Goal: Task Accomplishment & Management: Use online tool/utility

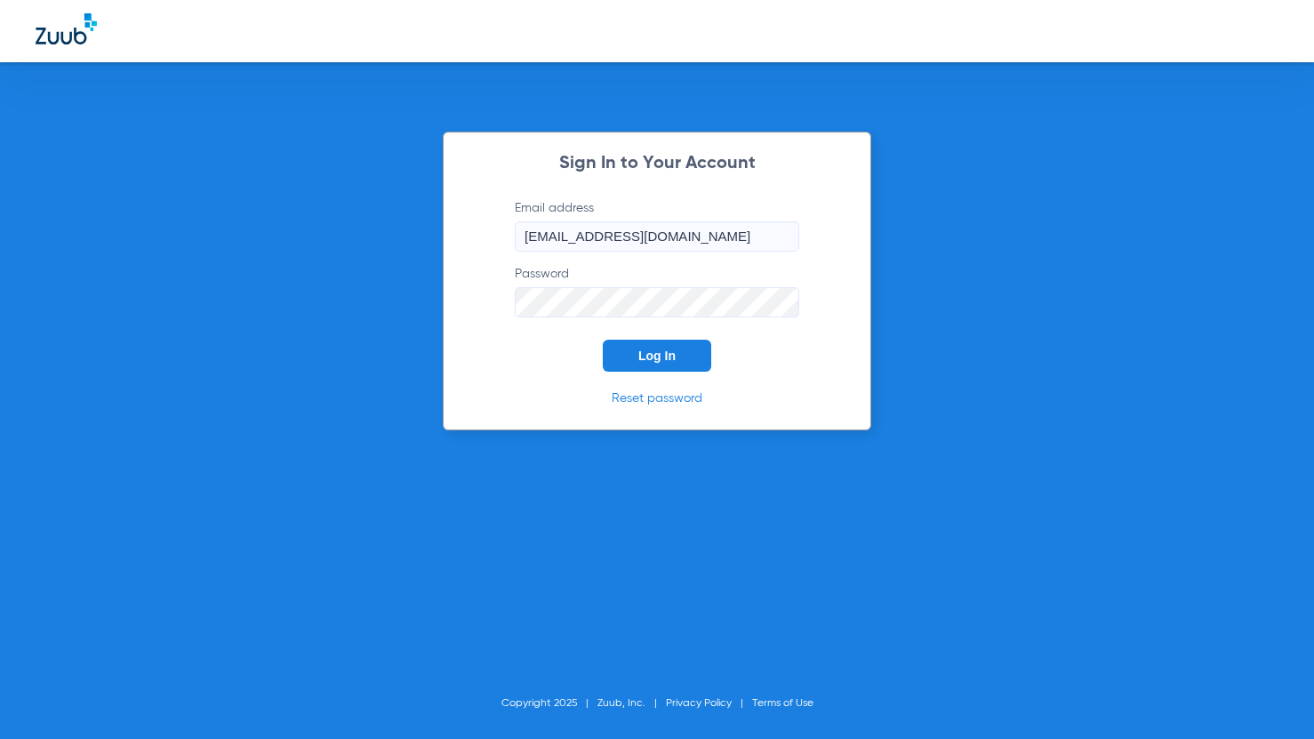
click at [658, 340] on button "Log In" at bounding box center [657, 356] width 108 height 32
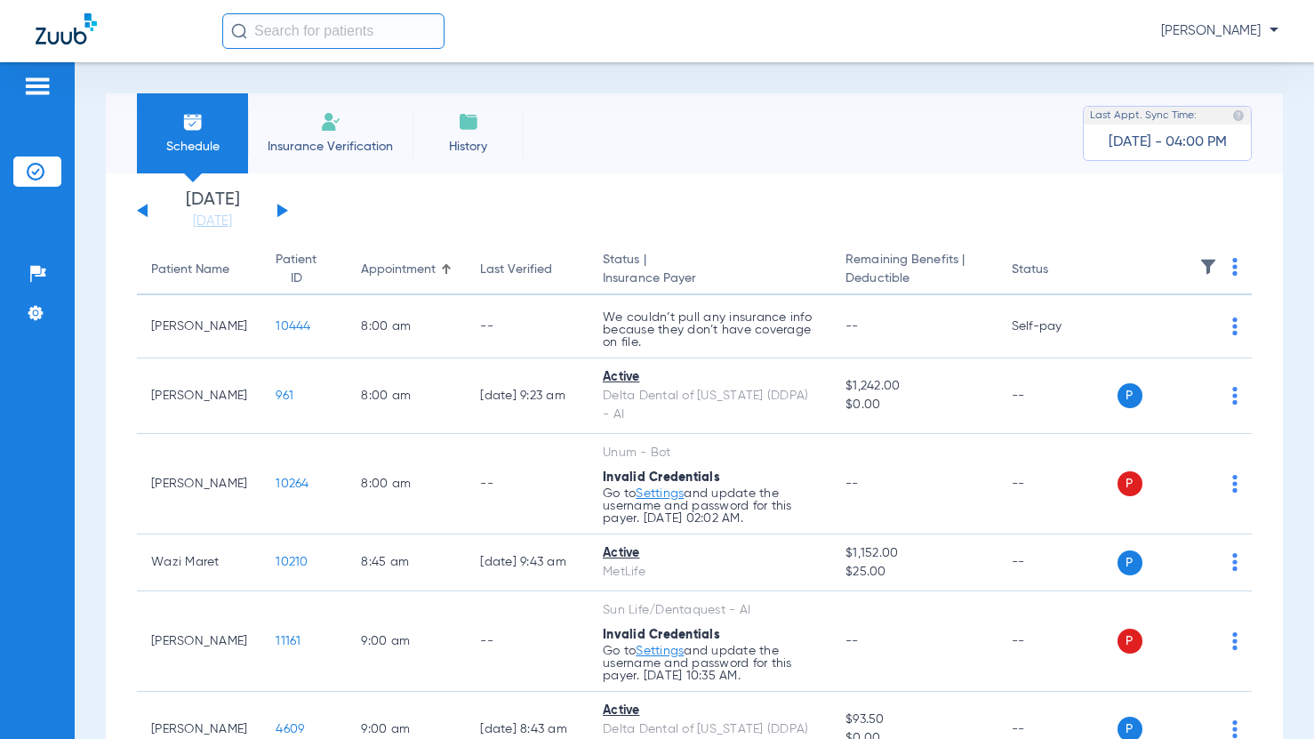
click at [278, 210] on button at bounding box center [282, 210] width 11 height 13
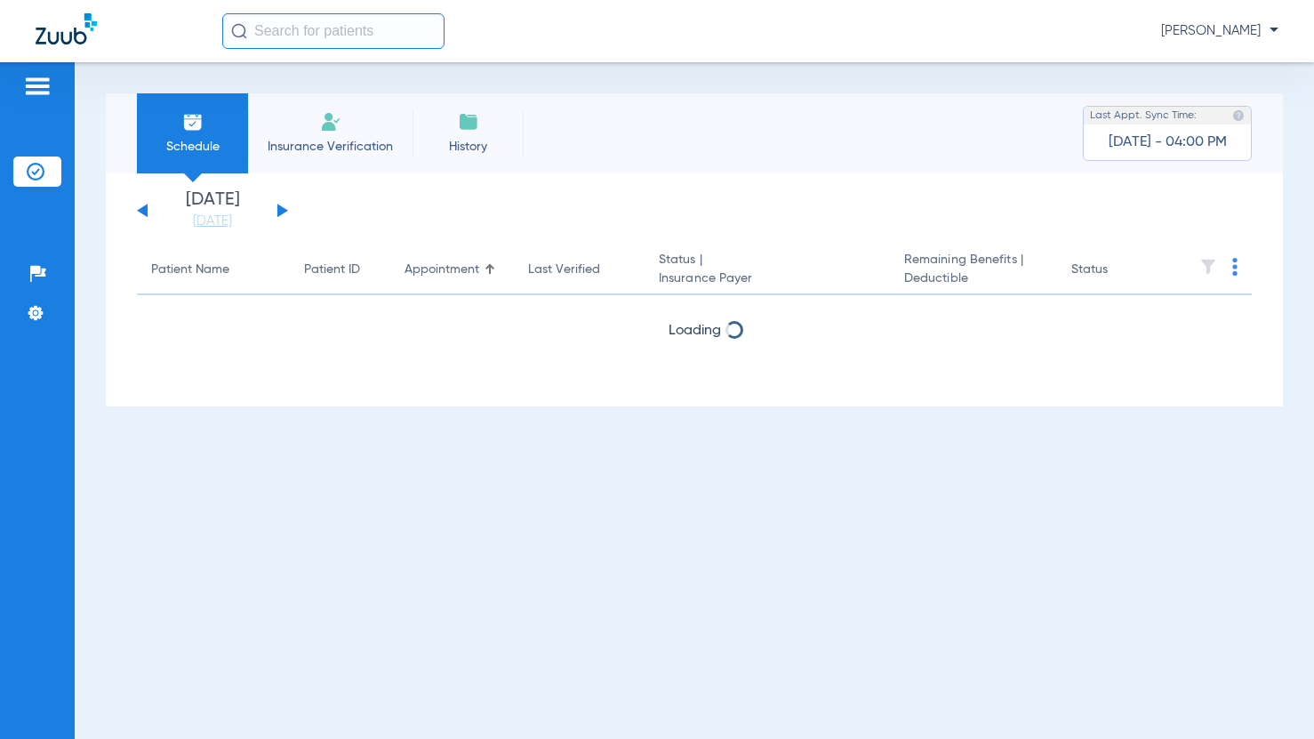
click at [278, 210] on button at bounding box center [282, 210] width 11 height 13
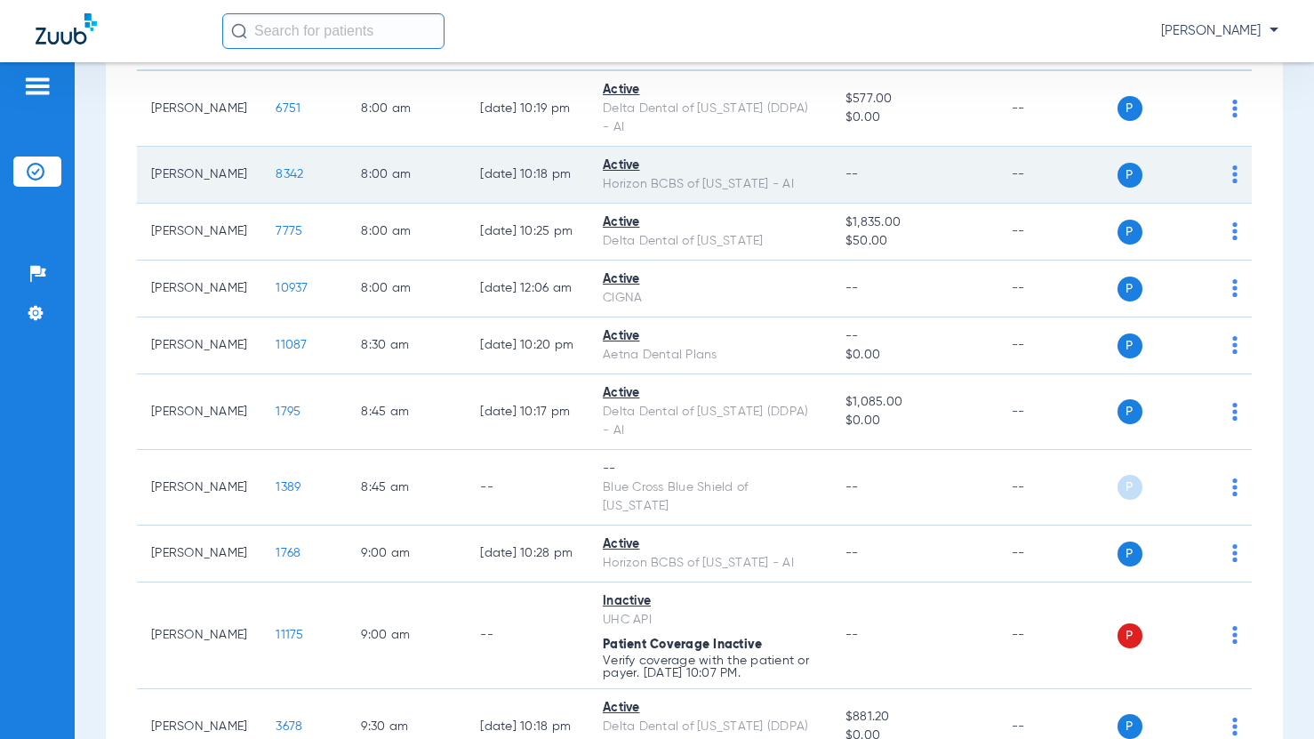
scroll to position [267, 0]
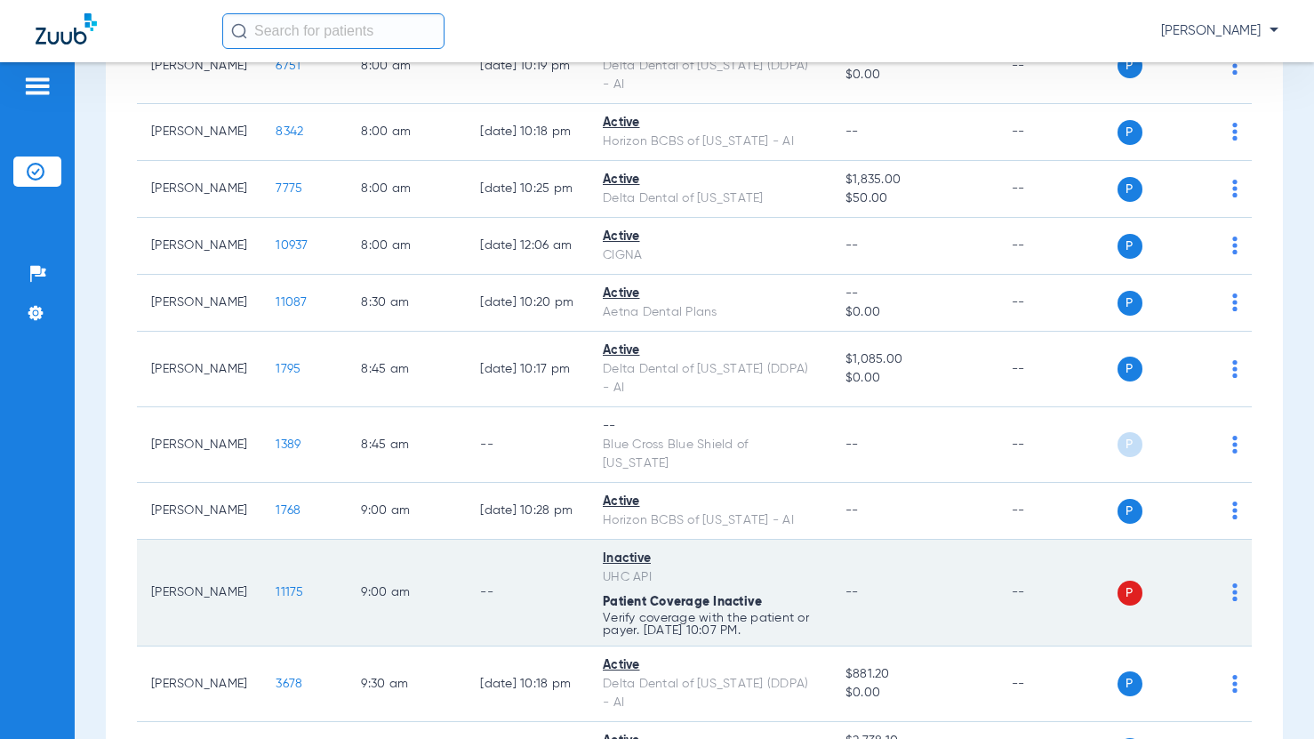
click at [1232, 583] on img at bounding box center [1234, 592] width 5 height 18
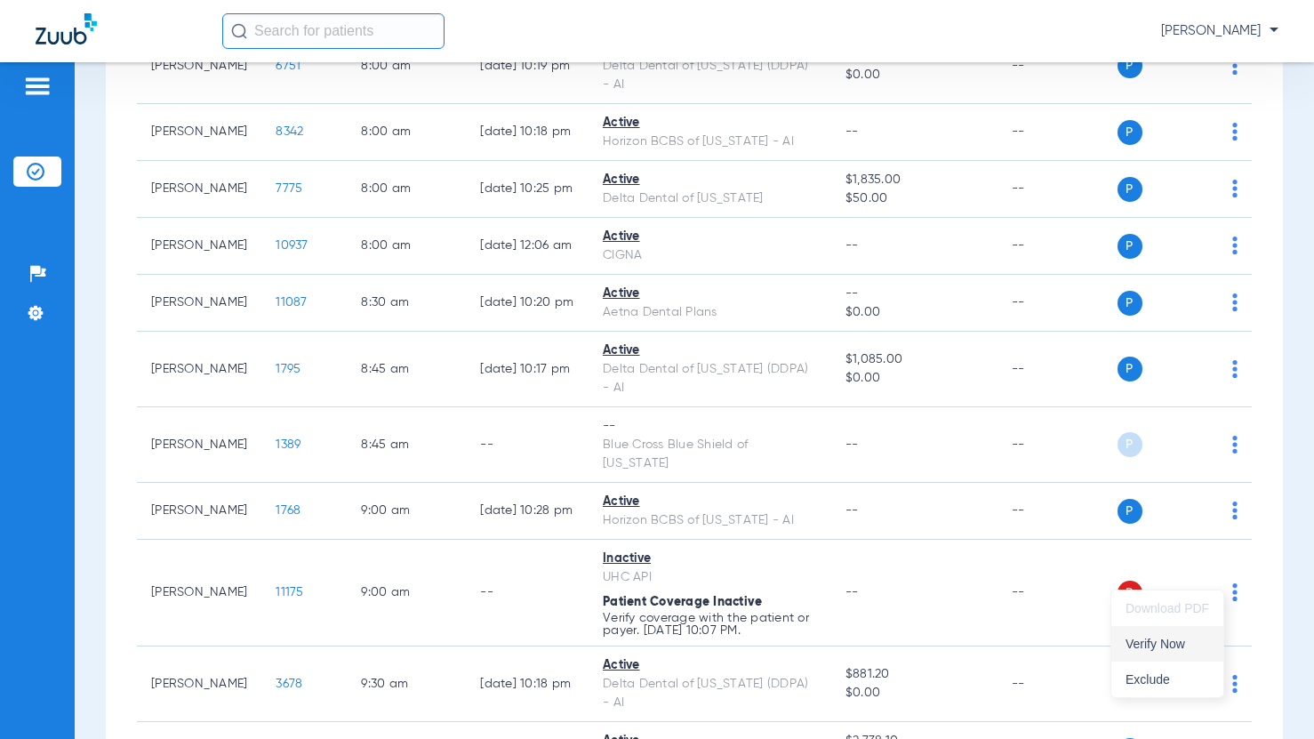
click at [1164, 639] on span "Verify Now" at bounding box center [1167, 643] width 84 height 12
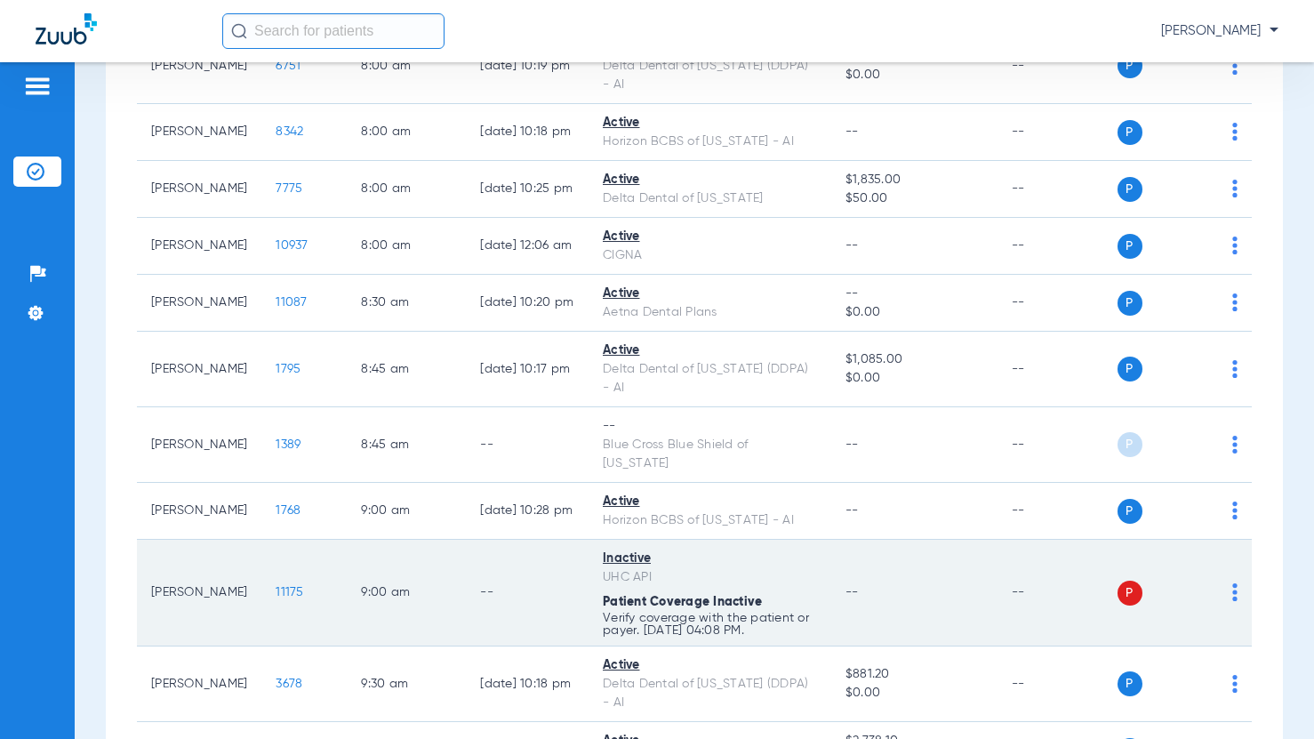
click at [1232, 583] on img at bounding box center [1234, 592] width 5 height 18
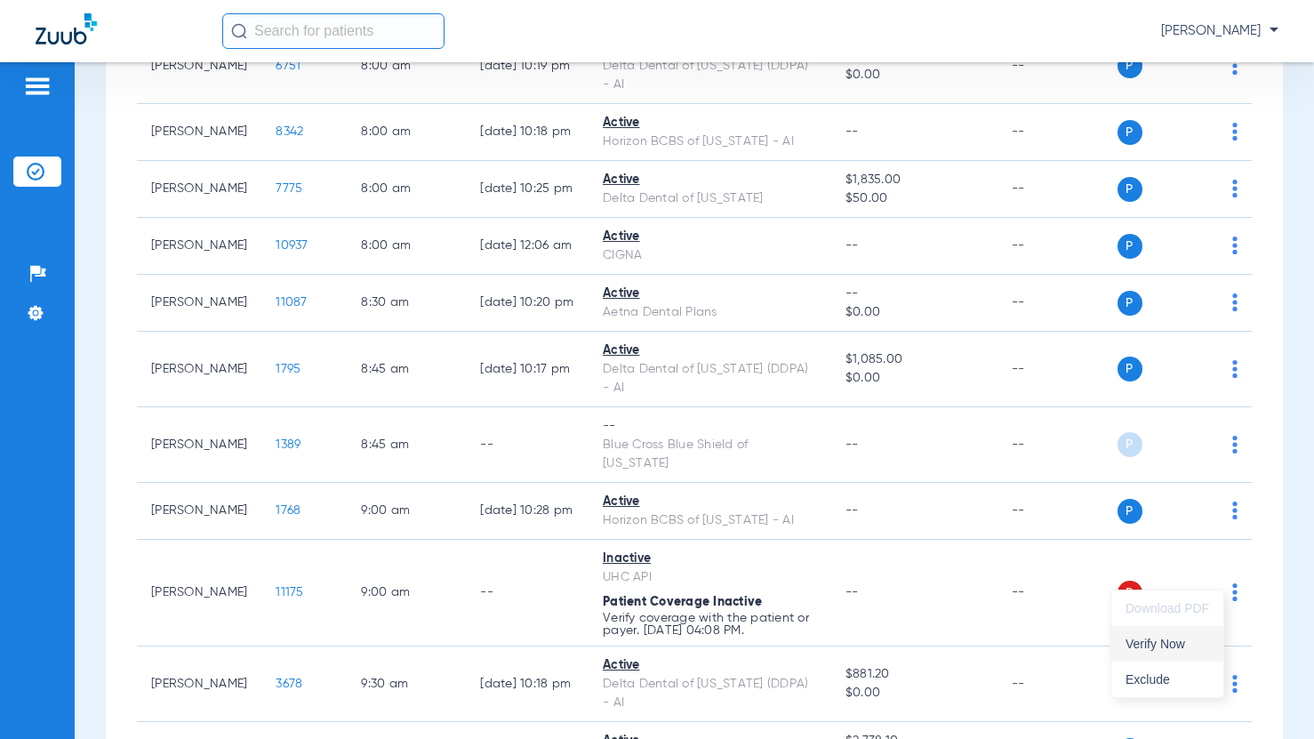
click at [1170, 630] on button "Verify Now" at bounding box center [1167, 644] width 112 height 36
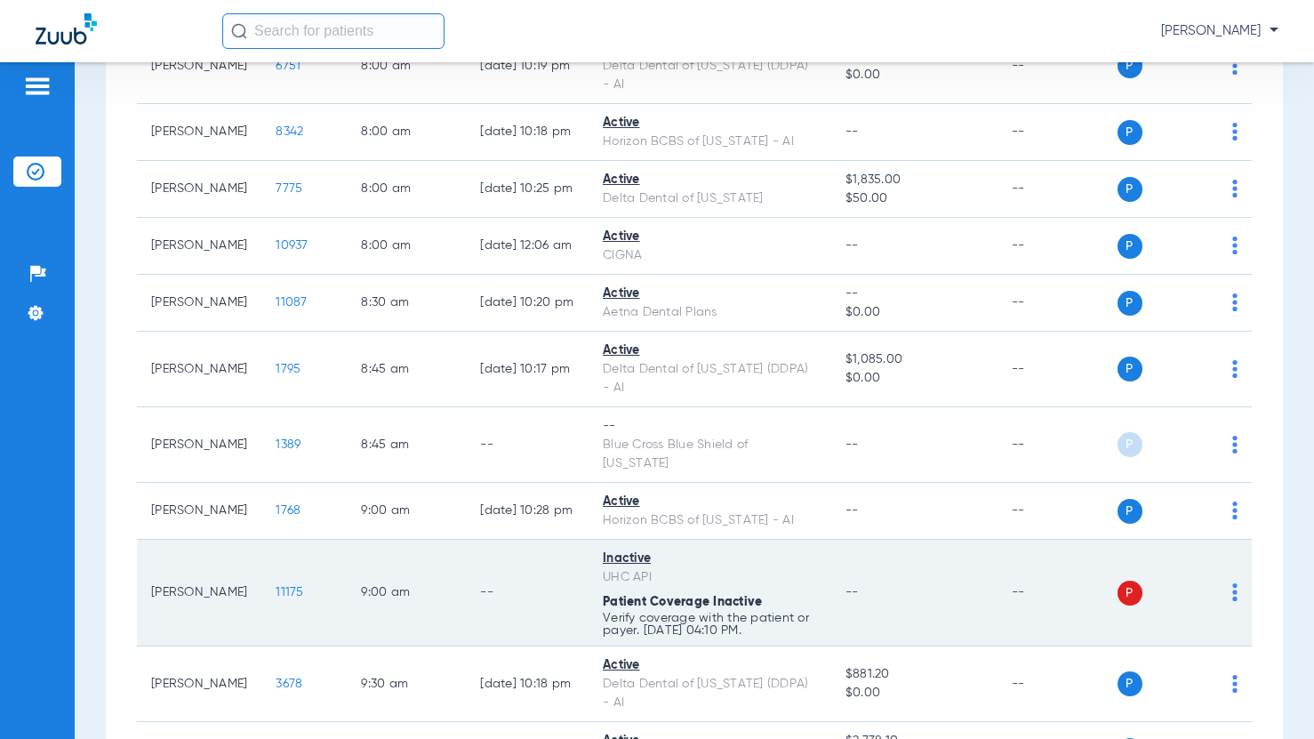
click at [1232, 583] on img at bounding box center [1234, 592] width 5 height 18
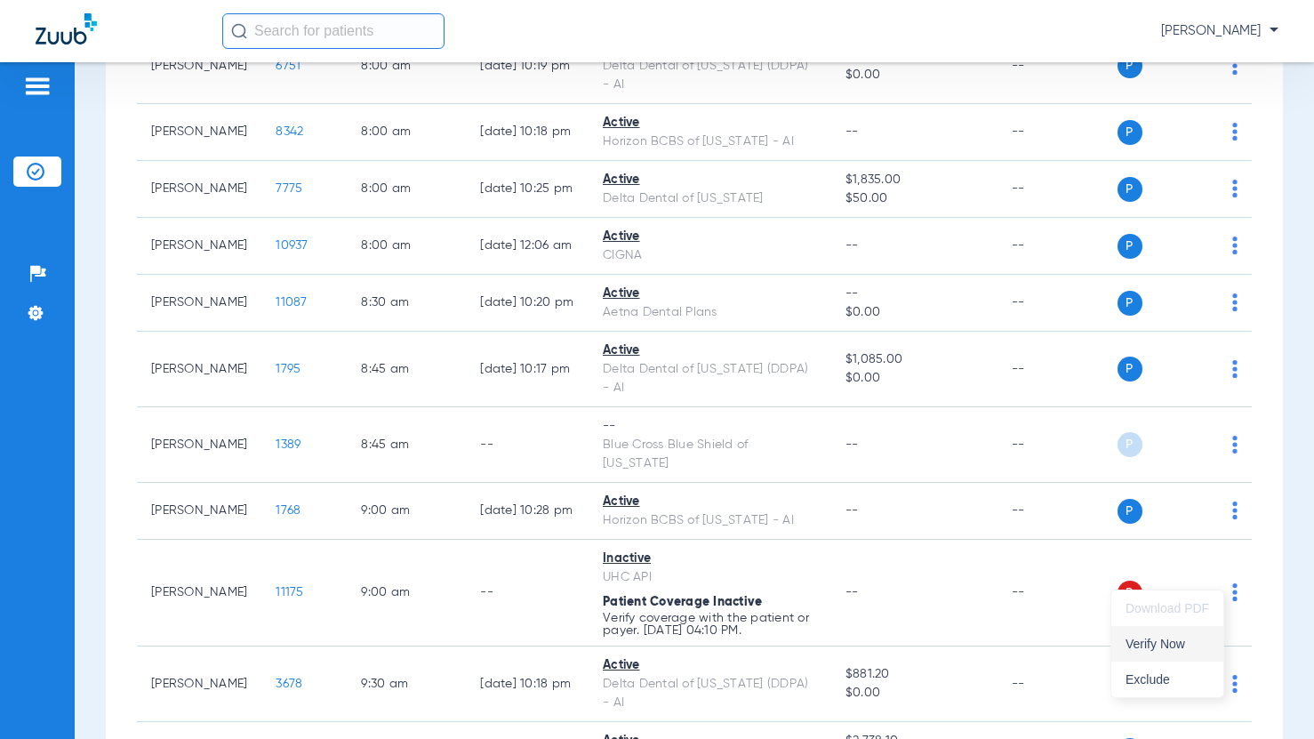
click at [1184, 641] on span "Verify Now" at bounding box center [1167, 643] width 84 height 12
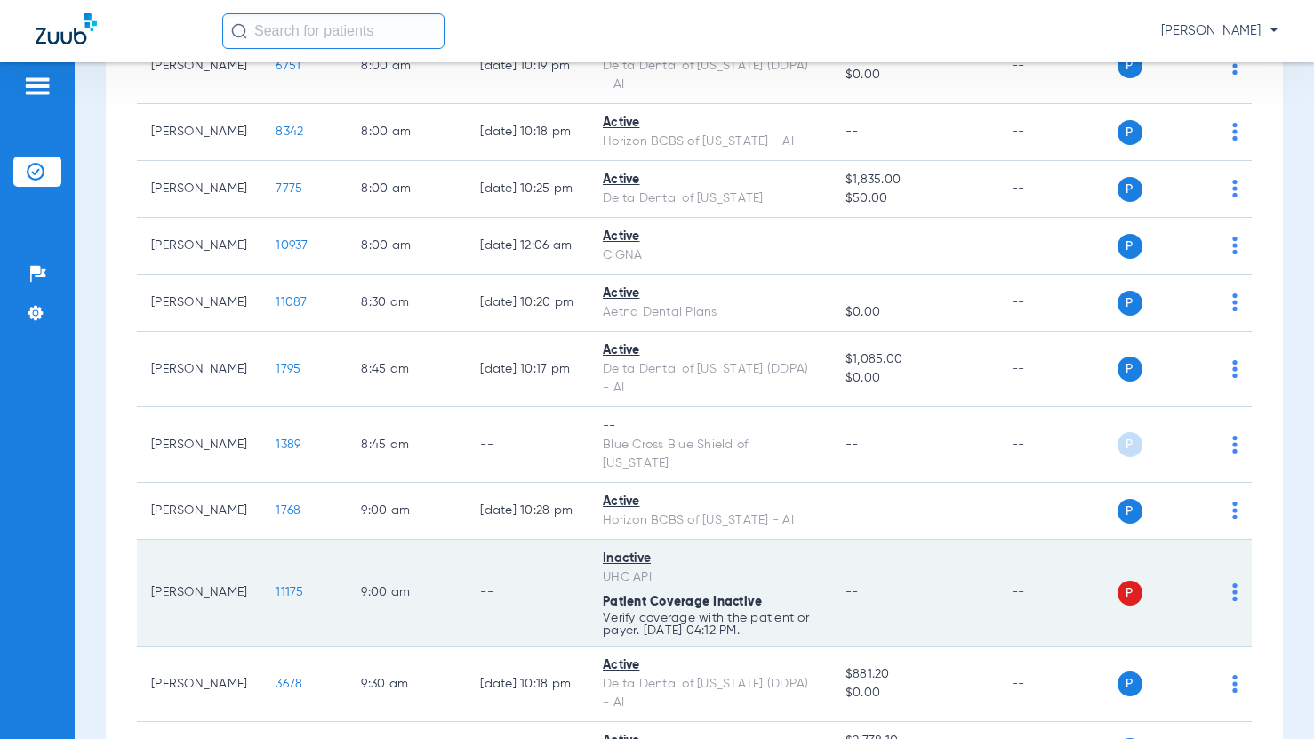
click at [276, 586] on span "11175" at bounding box center [290, 592] width 28 height 12
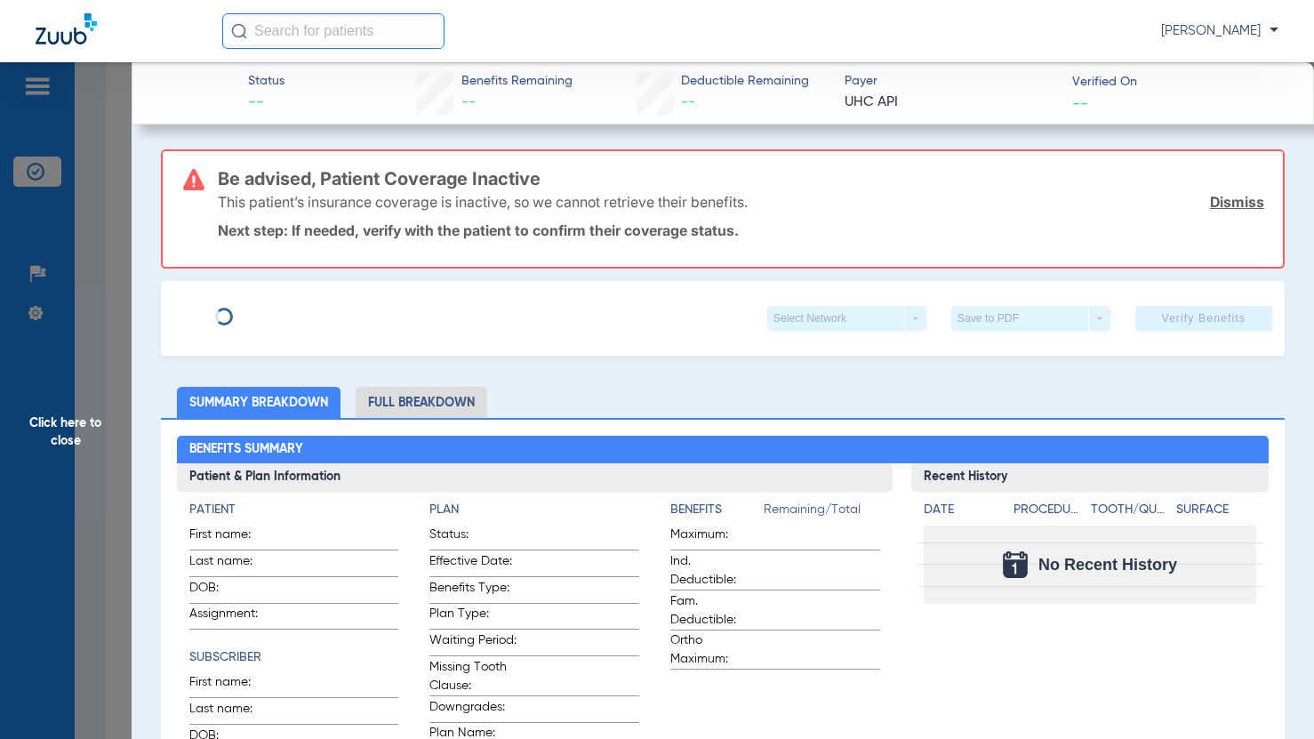
type input "[PERSON_NAME]"
type input "[DATE]"
type input "28441273"
type input "76415310"
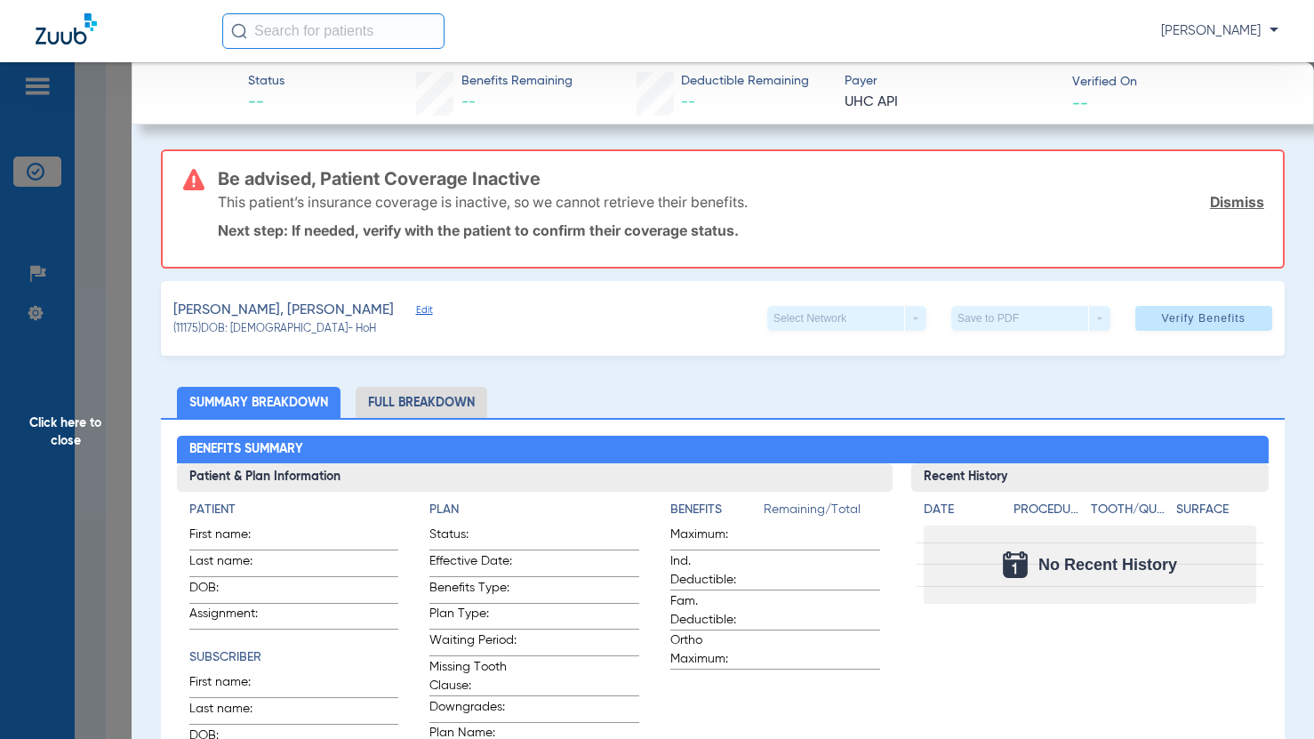
click at [416, 304] on span "Edit" at bounding box center [424, 312] width 16 height 17
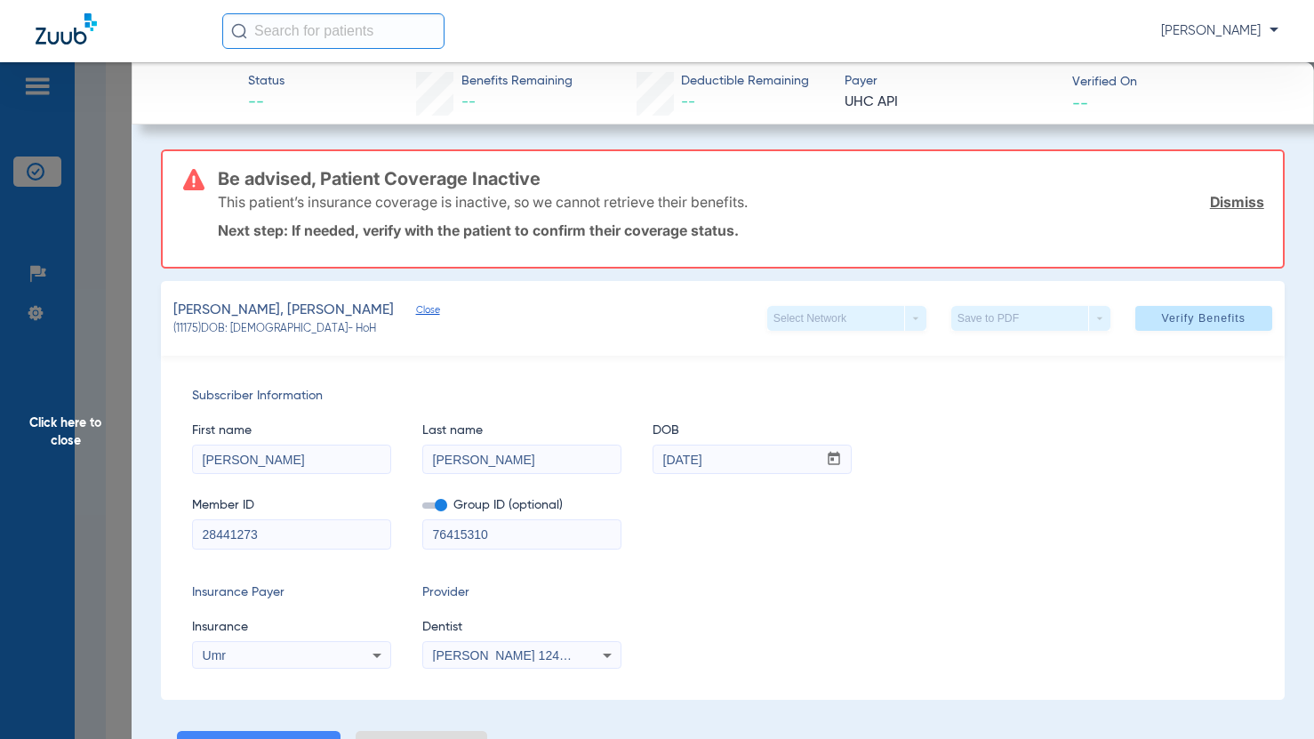
click at [491, 656] on span "[PERSON_NAME] 1245451368" at bounding box center [520, 655] width 175 height 14
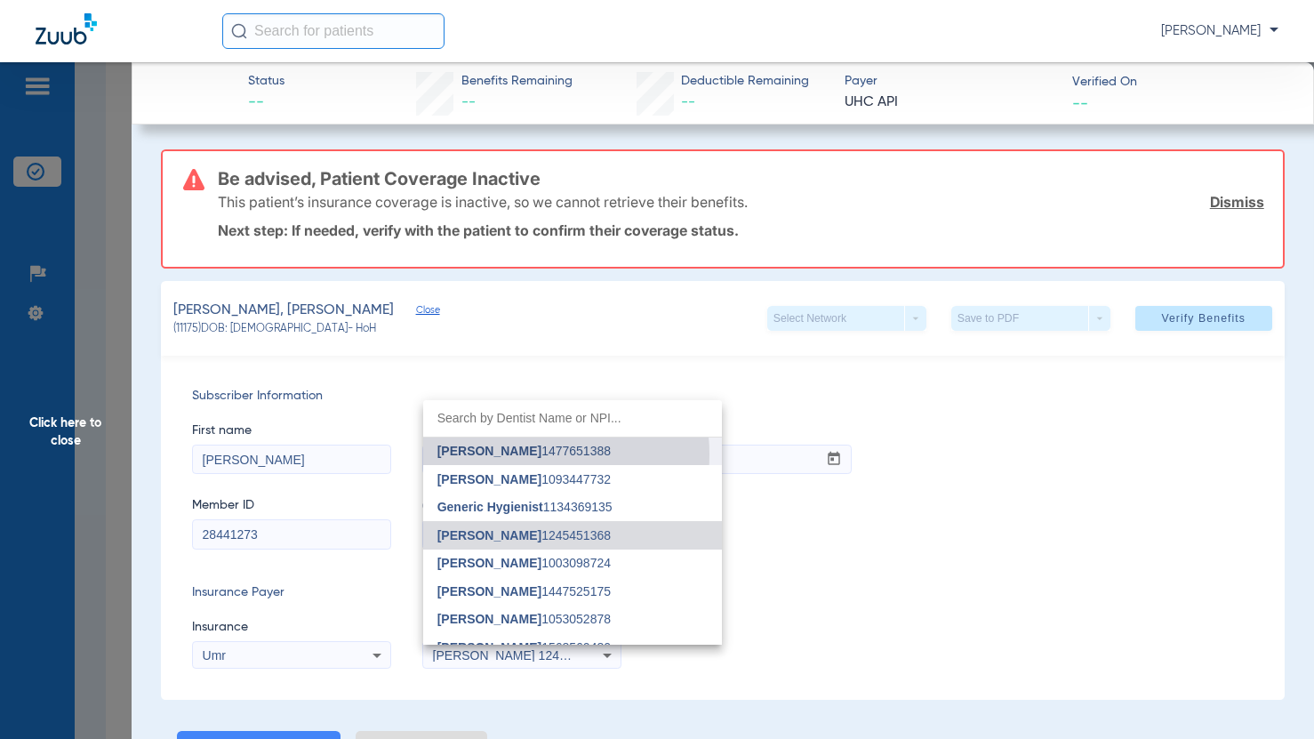
click at [529, 454] on span "[PERSON_NAME]" at bounding box center [489, 451] width 104 height 14
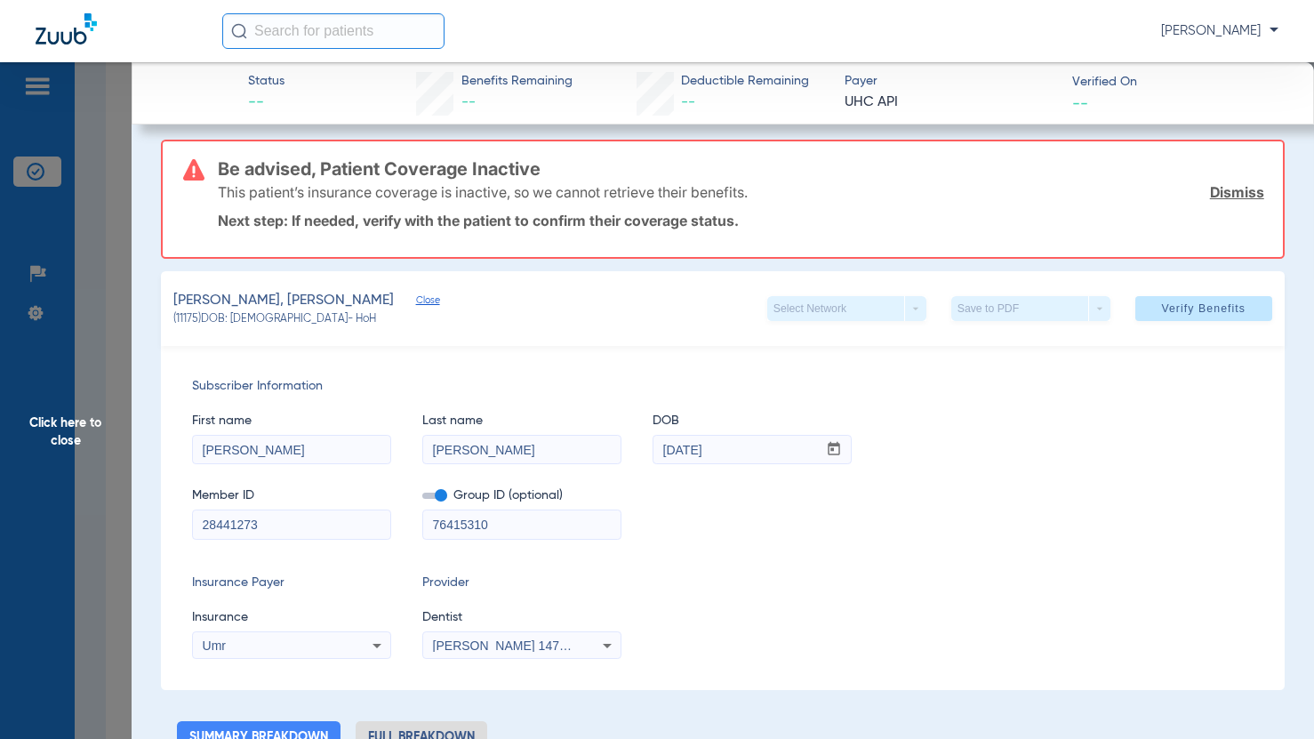
scroll to position [0, 0]
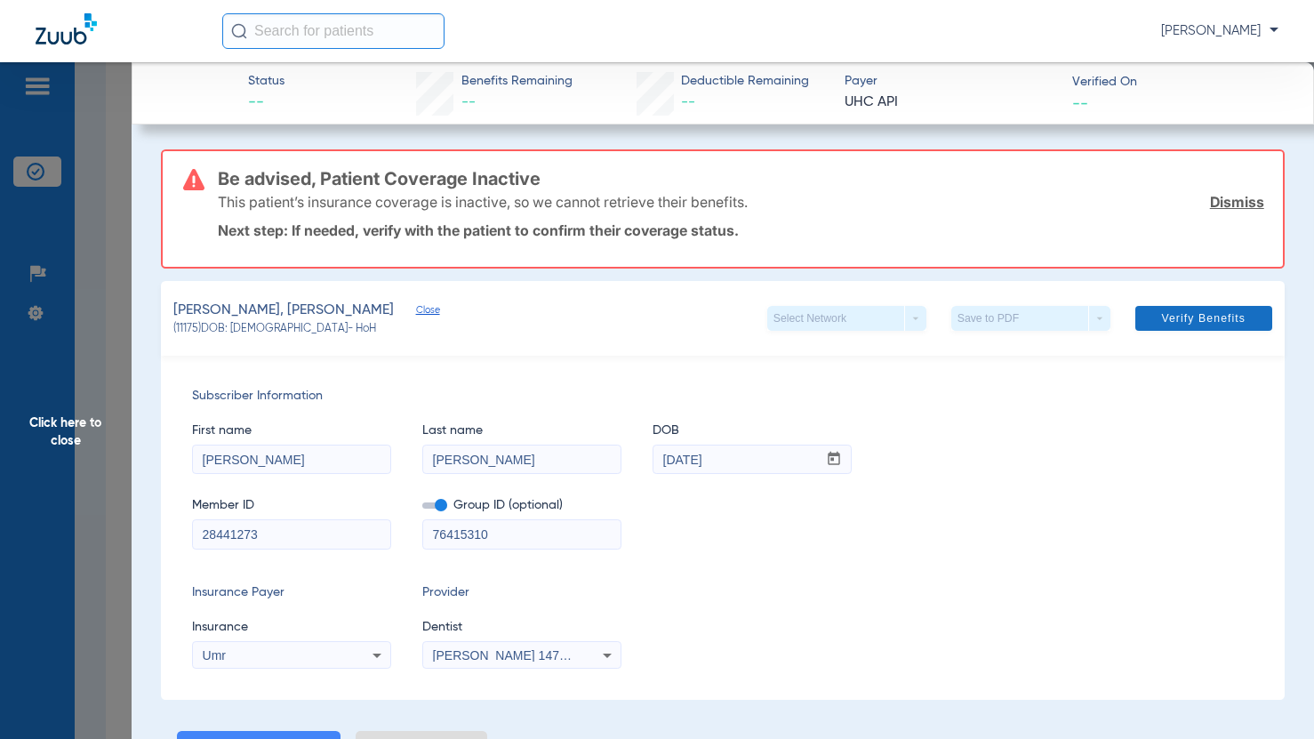
click at [1204, 324] on span "Verify Benefits" at bounding box center [1203, 318] width 84 height 14
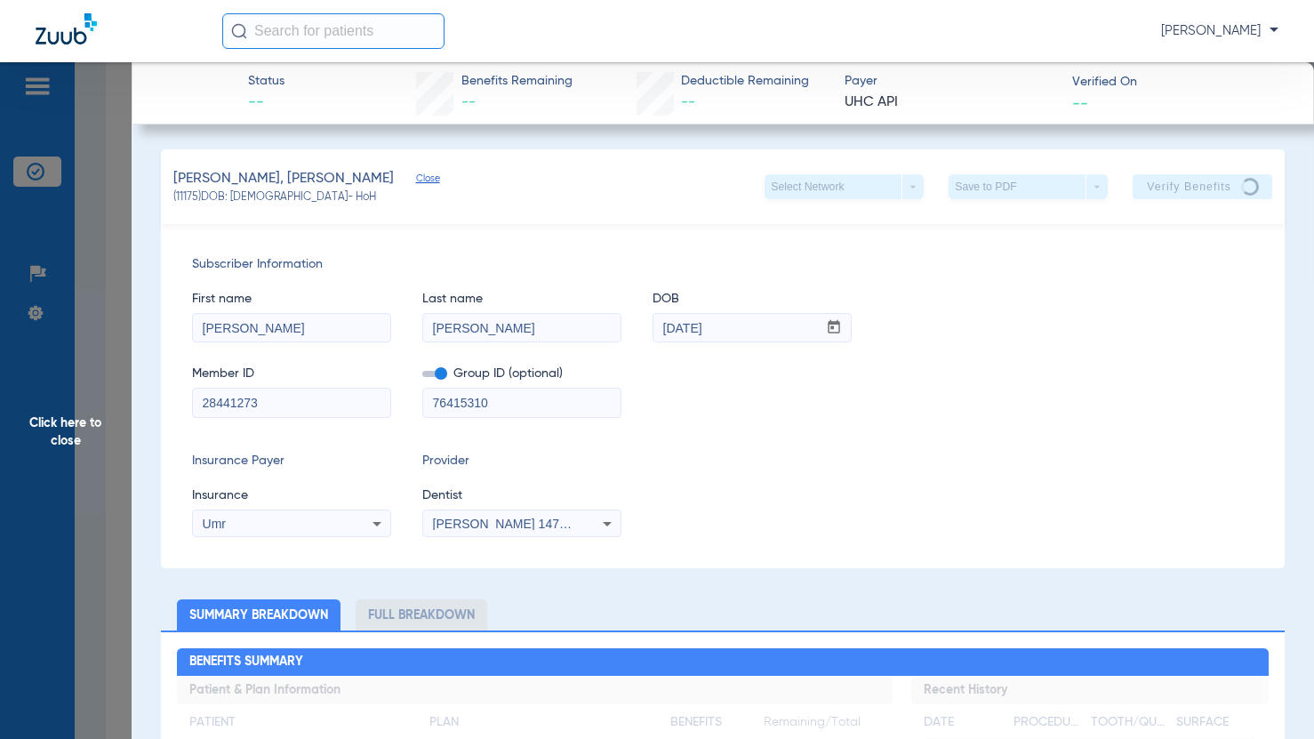
drag, startPoint x: 527, startPoint y: 245, endPoint x: 517, endPoint y: 367, distance: 122.2
click at [519, 259] on div "Subscriber Information First name [PERSON_NAME] Last name [PERSON_NAME] mm / dd…" at bounding box center [722, 396] width 1123 height 344
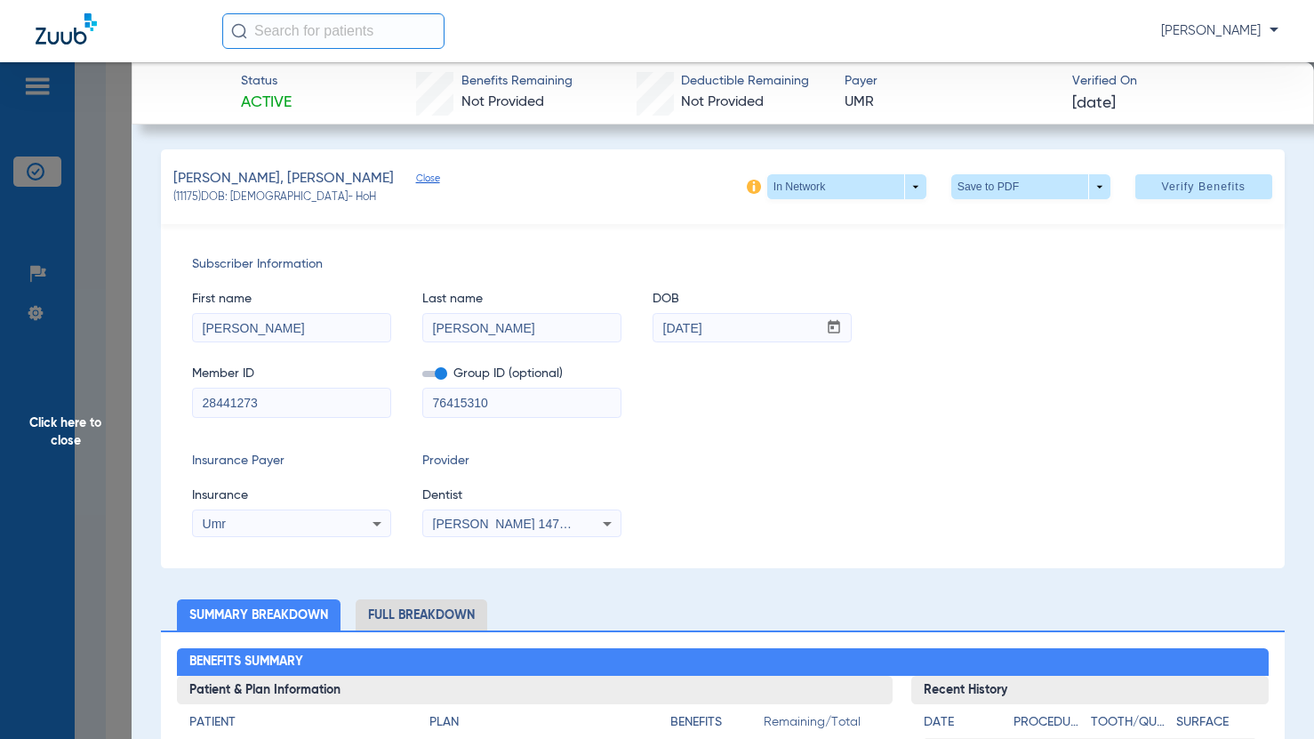
click at [67, 434] on span "Click here to close" at bounding box center [66, 431] width 132 height 739
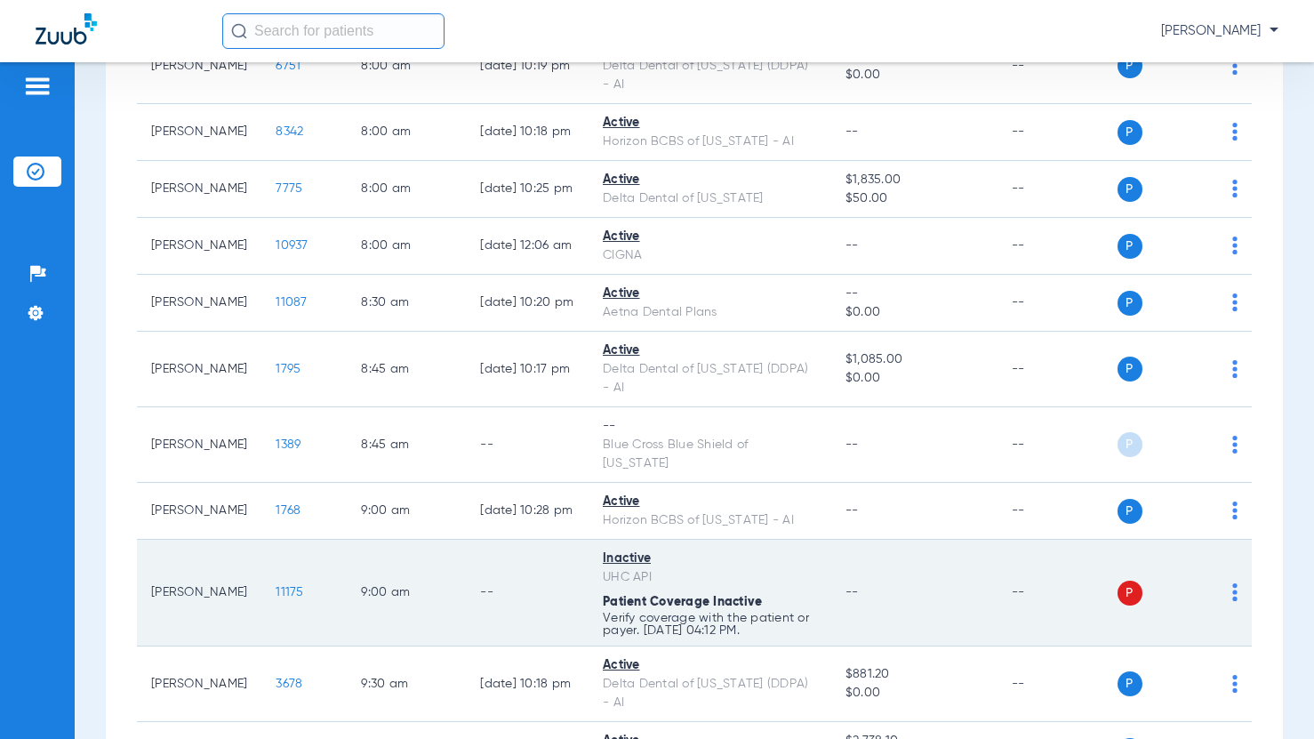
click at [1232, 583] on img at bounding box center [1234, 592] width 5 height 18
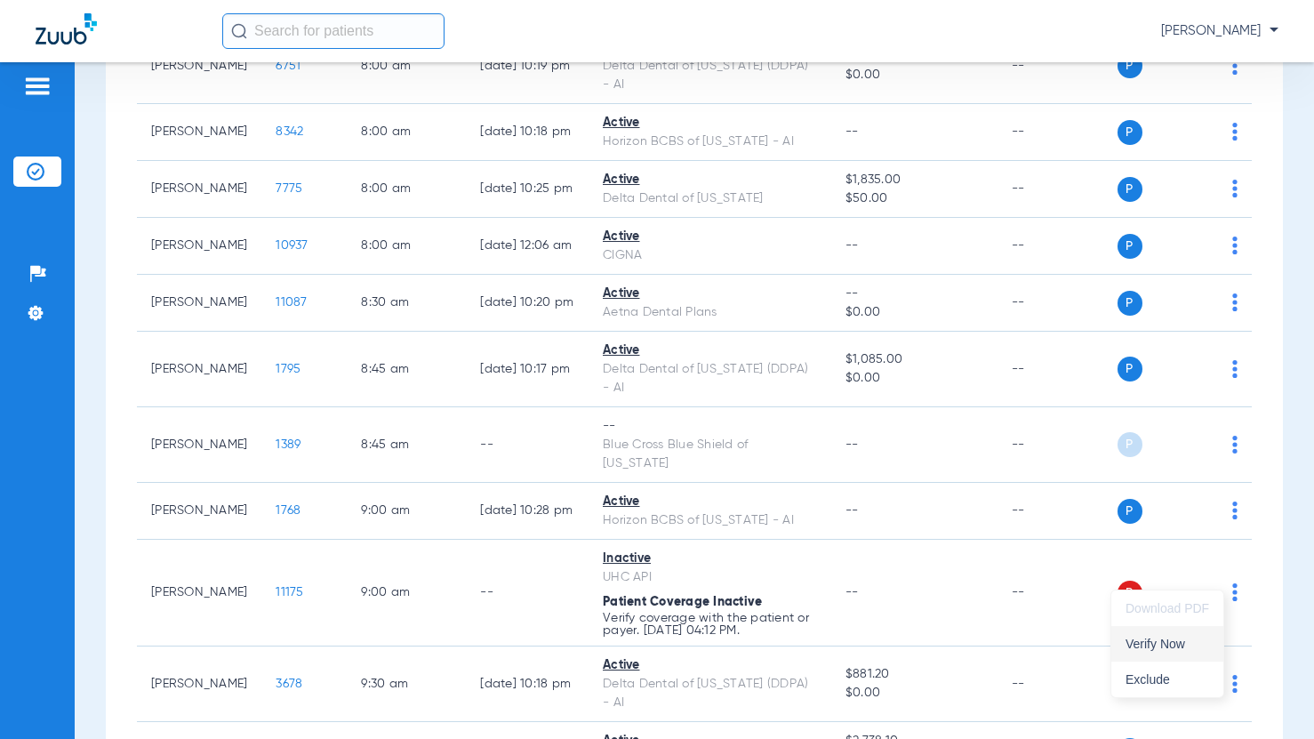
click at [1174, 638] on span "Verify Now" at bounding box center [1167, 643] width 84 height 12
